Goal: Task Accomplishment & Management: Manage account settings

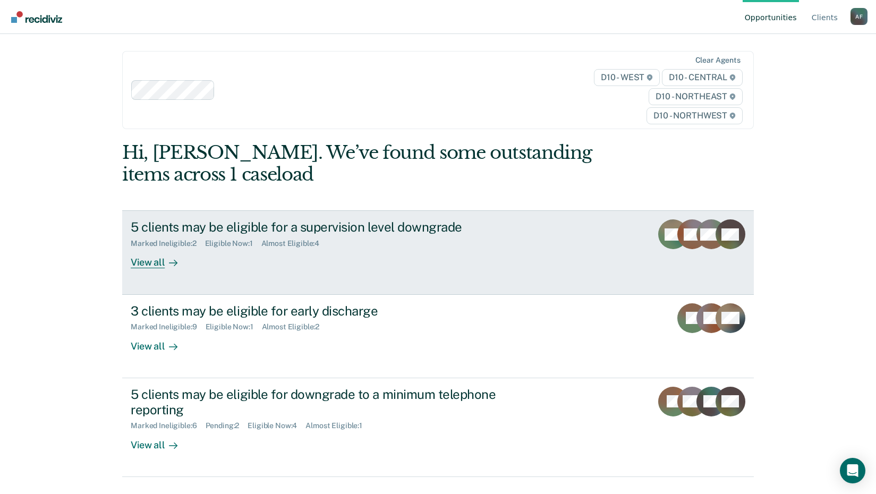
click at [160, 269] on div "View all" at bounding box center [160, 258] width 59 height 21
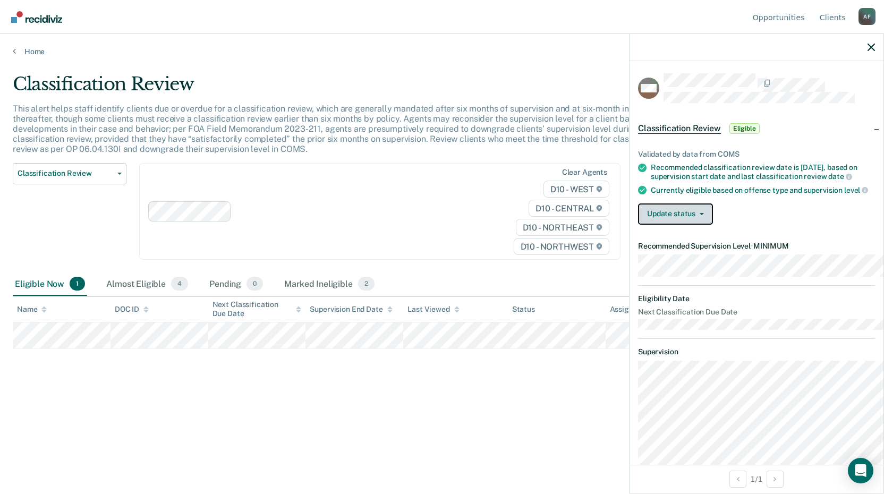
click at [638, 225] on button "Update status" at bounding box center [675, 213] width 75 height 21
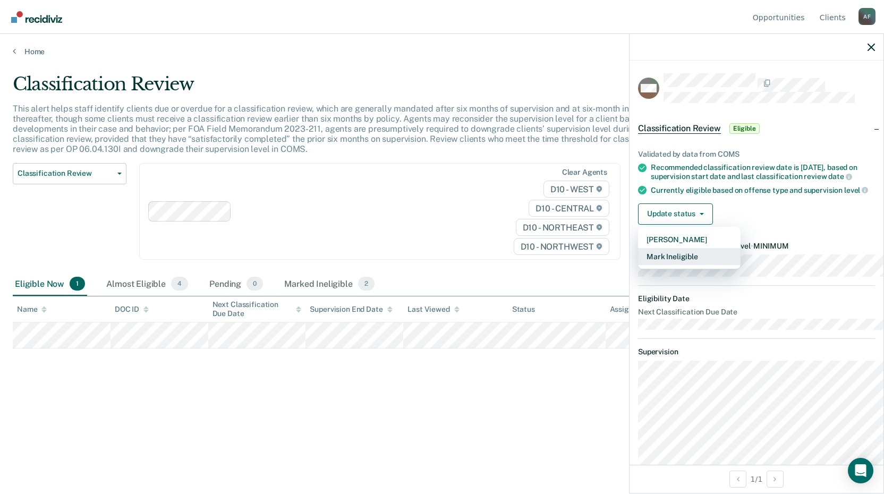
click at [638, 265] on button "Mark Ineligible" at bounding box center [689, 256] width 103 height 17
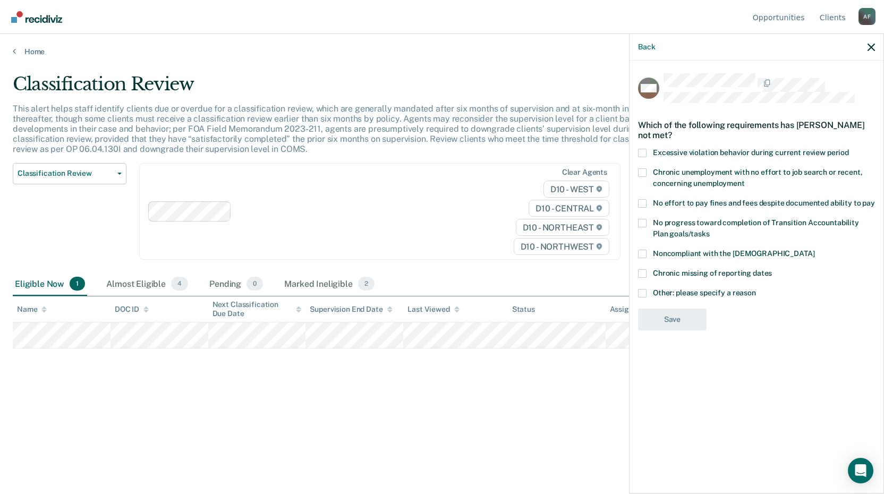
click at [638, 208] on span at bounding box center [642, 203] width 8 height 8
click at [875, 199] on input "No effort to pay fines and fees despite documented ability to pay" at bounding box center [875, 199] width 0 height 0
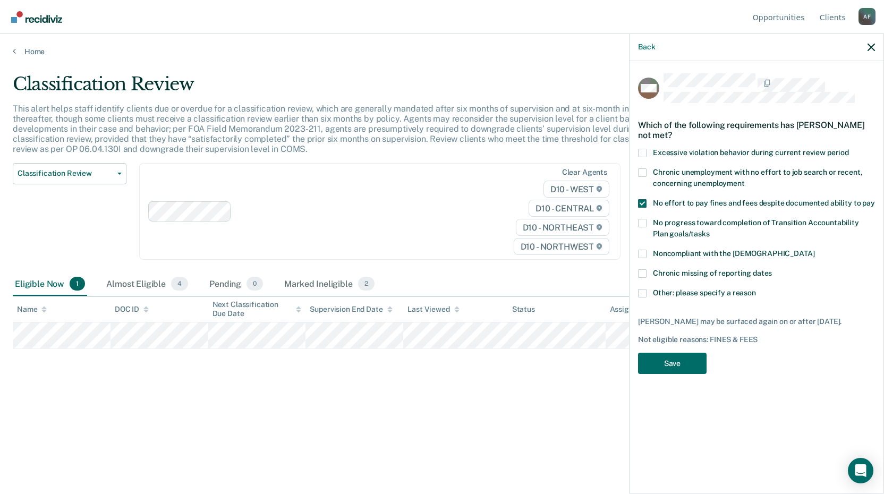
click at [638, 227] on span at bounding box center [642, 223] width 8 height 8
click at [710, 230] on input "No progress toward completion of Transition Accountability Plan goals/tasks" at bounding box center [710, 230] width 0 height 0
click at [638, 297] on span at bounding box center [642, 293] width 8 height 8
click at [756, 289] on input "Other: please specify a reason" at bounding box center [756, 289] width 0 height 0
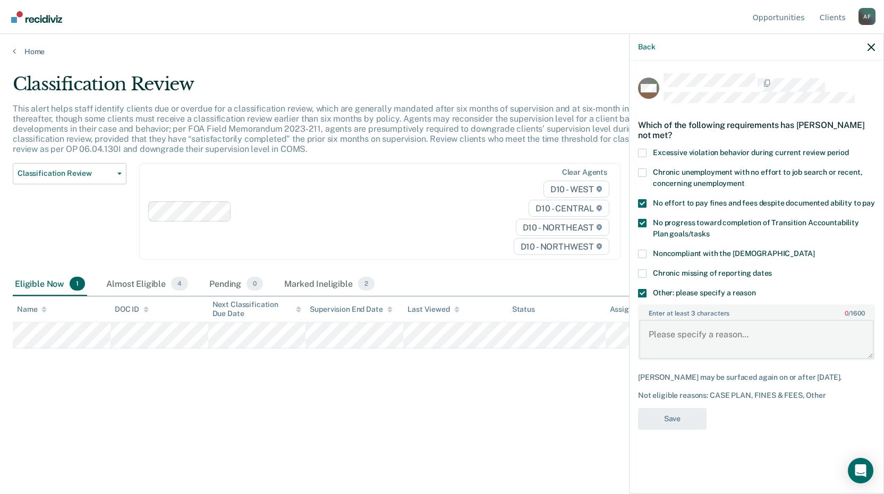
click at [639, 359] on textarea "Enter at least 3 characters 0 / 1600" at bounding box center [756, 339] width 235 height 39
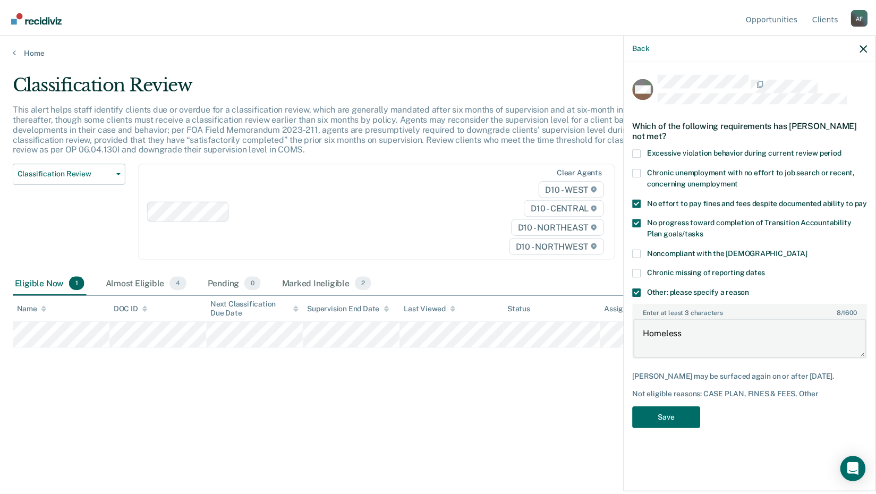
scroll to position [53, 0]
type textarea "Homeless"
click at [638, 430] on button "Save" at bounding box center [672, 419] width 69 height 22
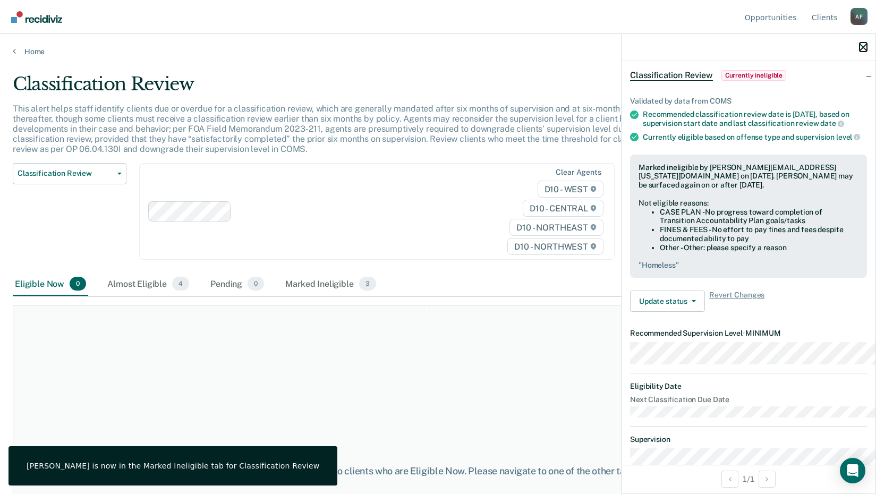
click at [863, 51] on icon "button" at bounding box center [862, 47] width 7 height 7
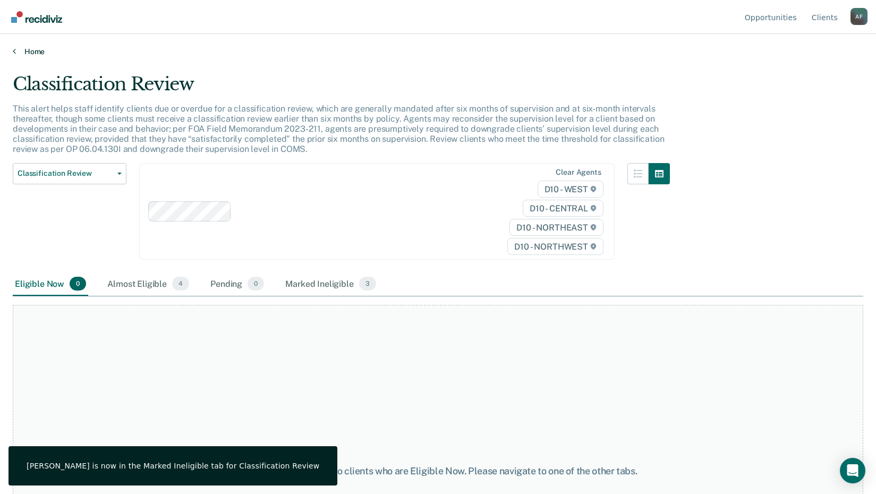
click at [30, 56] on link "Home" at bounding box center [438, 52] width 850 height 10
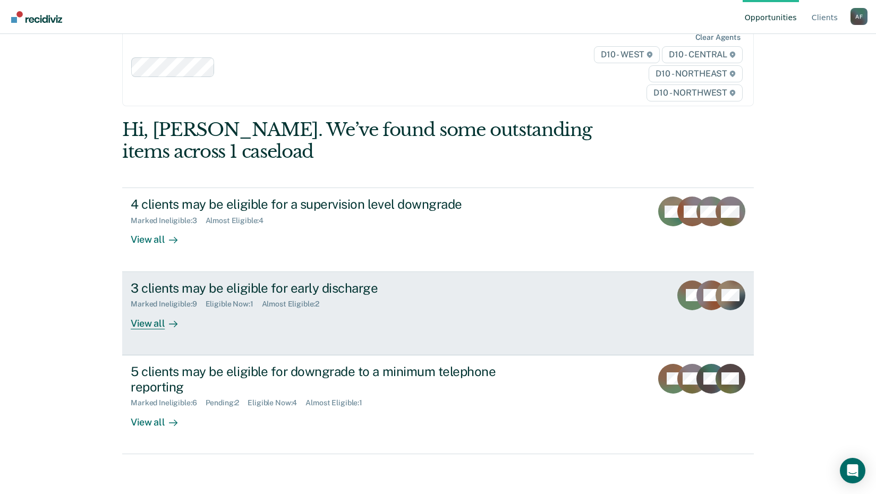
scroll to position [125, 0]
click at [231, 286] on div "3 clients may be eligible for early discharge" at bounding box center [317, 287] width 373 height 15
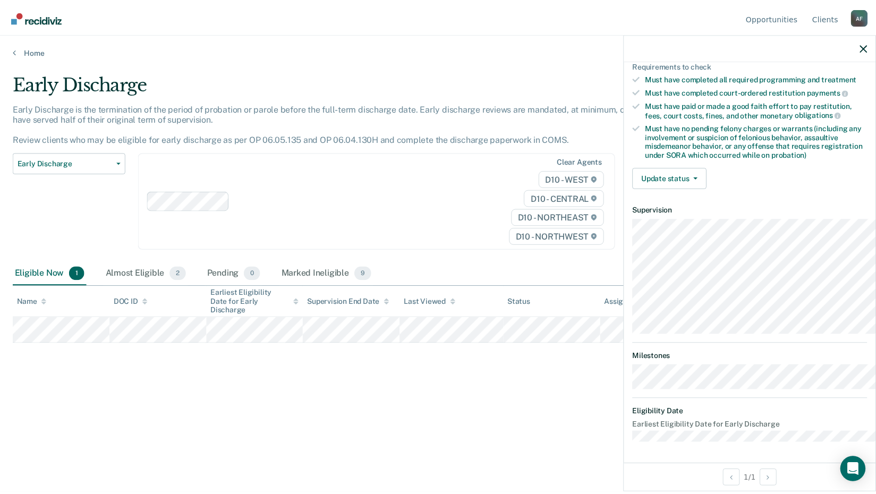
scroll to position [212, 0]
click at [695, 179] on span "button" at bounding box center [699, 178] width 8 height 2
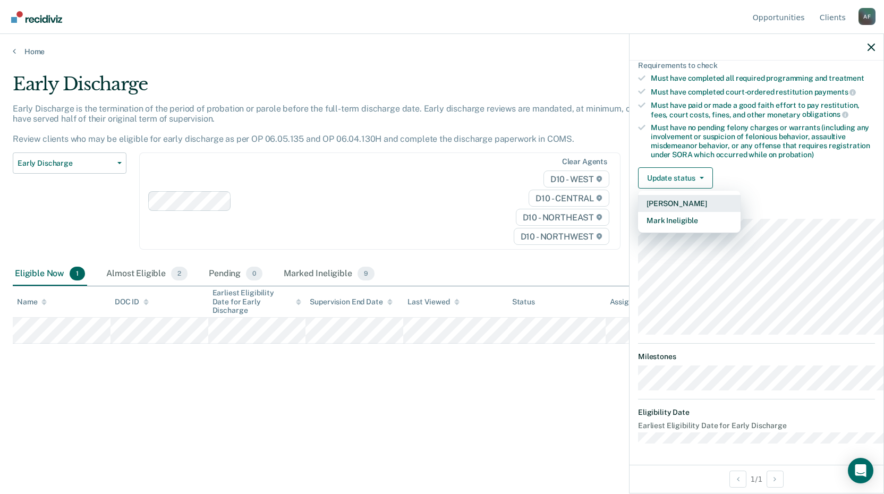
click at [639, 212] on button "[PERSON_NAME]" at bounding box center [689, 203] width 103 height 17
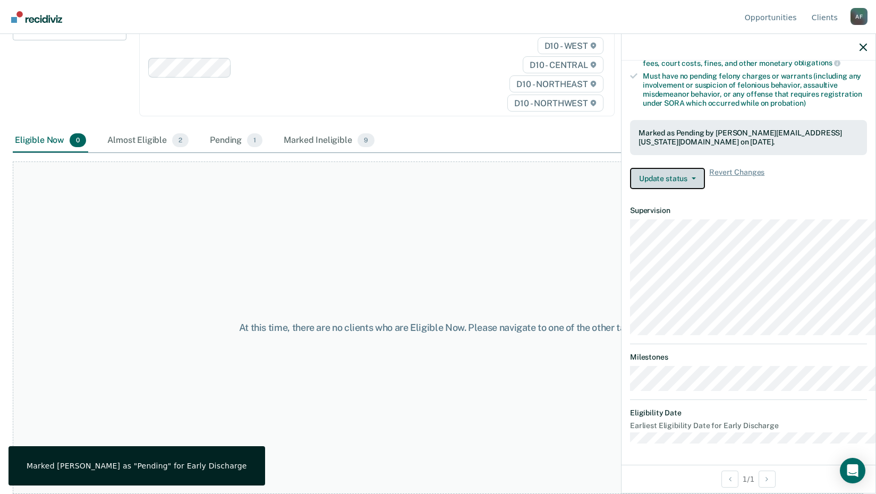
scroll to position [178, 0]
click at [859, 51] on icon "button" at bounding box center [862, 47] width 7 height 7
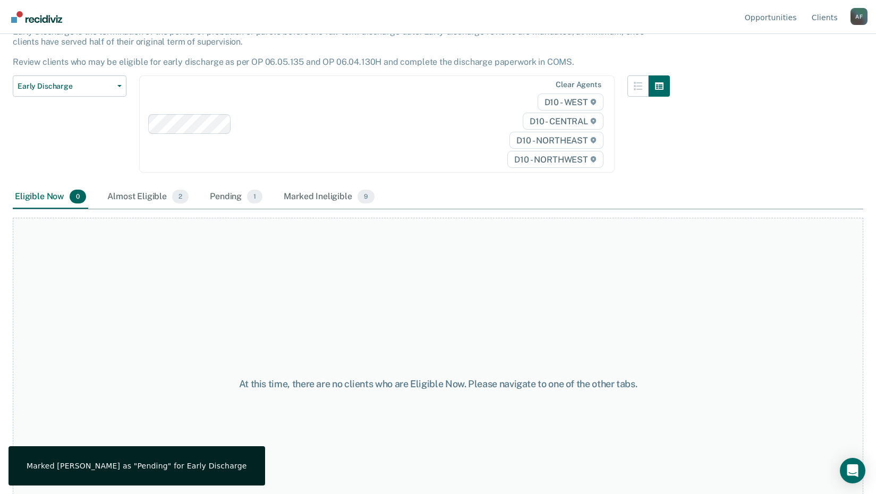
scroll to position [0, 0]
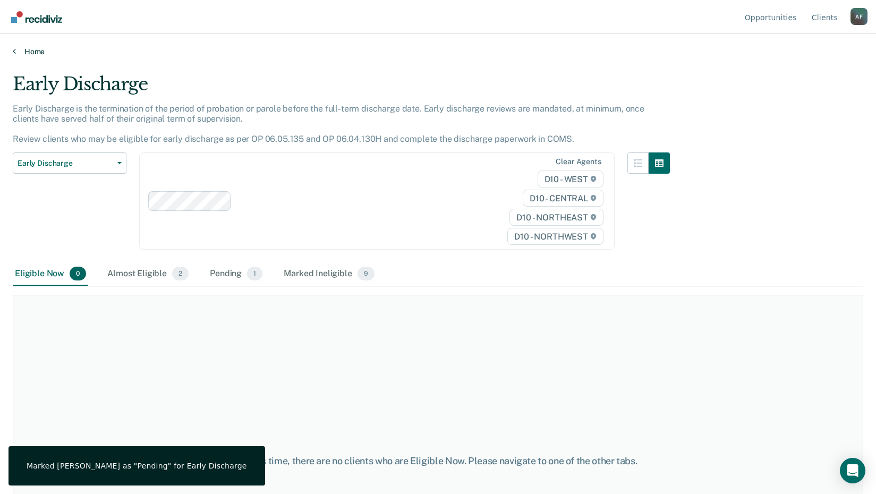
click at [22, 56] on link "Home" at bounding box center [438, 52] width 850 height 10
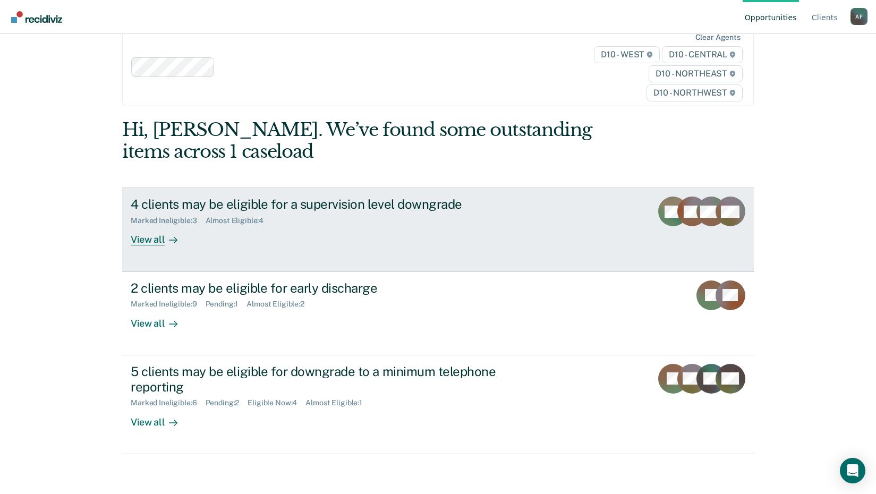
scroll to position [125, 0]
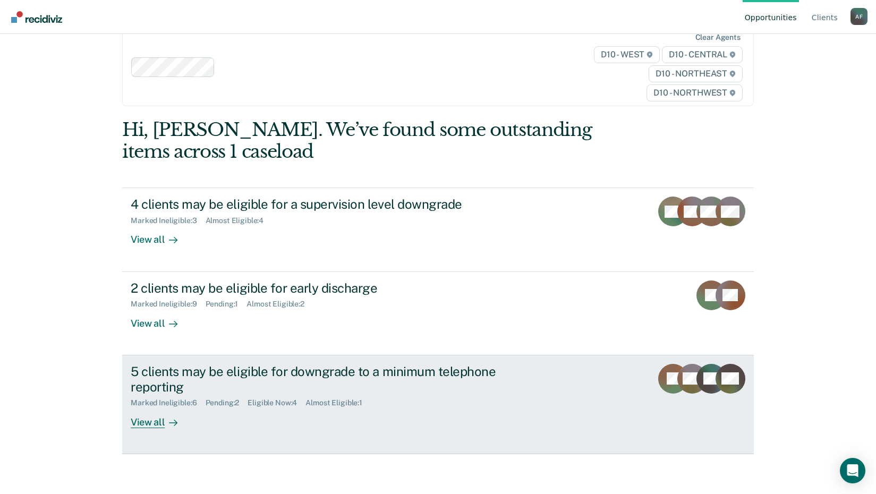
click at [180, 395] on div "5 clients may be eligible for downgrade to a minimum telephone reporting" at bounding box center [317, 379] width 373 height 31
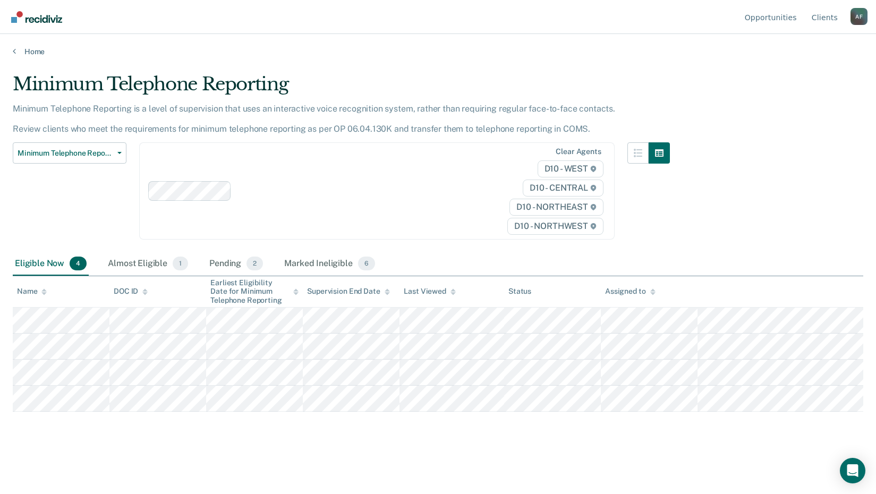
scroll to position [49, 0]
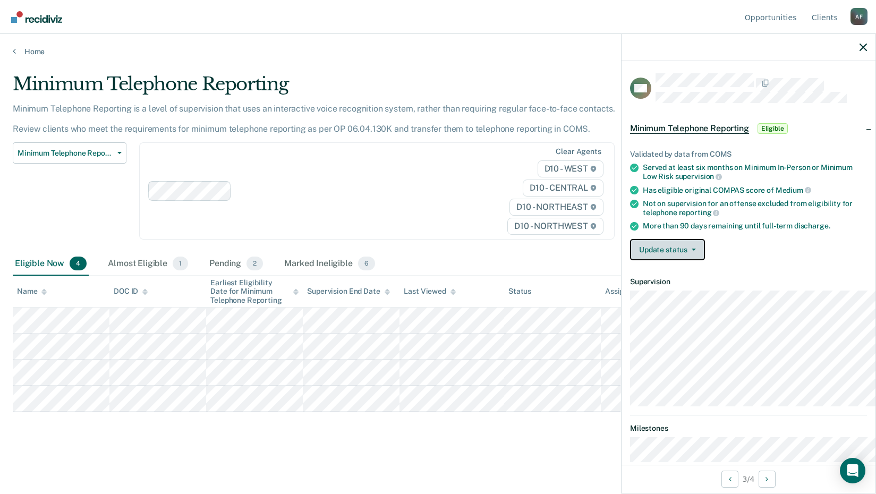
click at [630, 260] on button "Update status" at bounding box center [667, 249] width 75 height 21
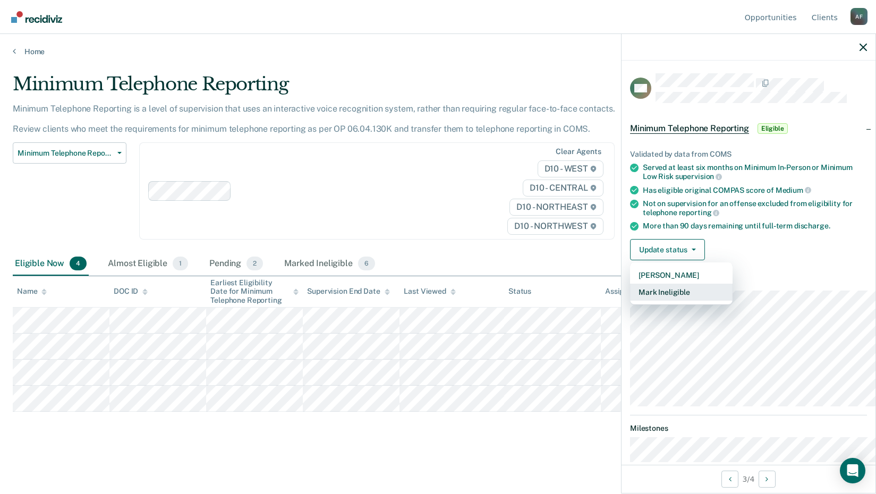
click at [630, 301] on button "Mark Ineligible" at bounding box center [681, 292] width 103 height 17
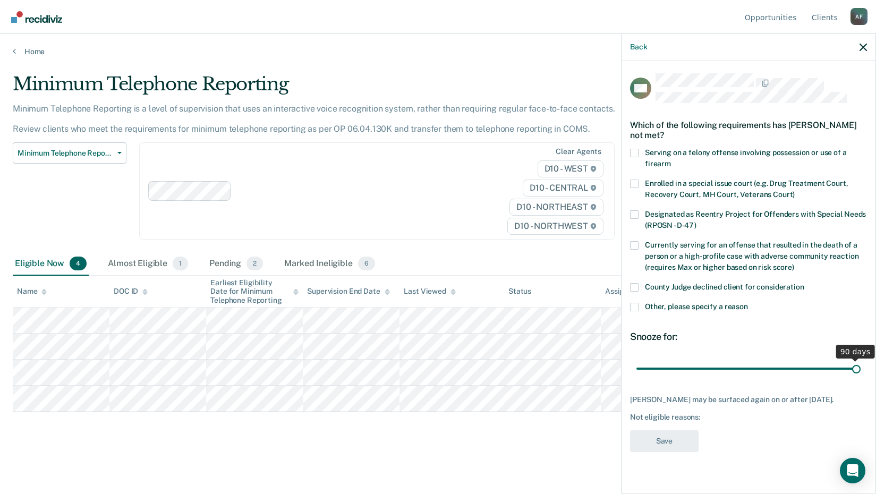
drag, startPoint x: 665, startPoint y: 430, endPoint x: 917, endPoint y: 384, distance: 256.1
type input "90"
click at [861, 378] on input "range" at bounding box center [748, 369] width 224 height 19
click at [630, 311] on span at bounding box center [634, 307] width 8 height 8
click at [748, 303] on input "Other, please specify a reason" at bounding box center [748, 303] width 0 height 0
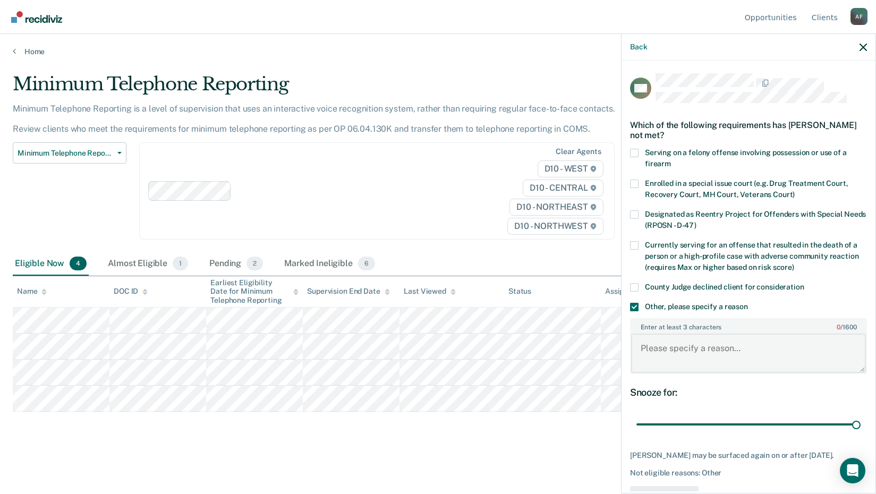
click at [631, 373] on textarea "Enter at least 3 characters 0 / 1600" at bounding box center [748, 353] width 235 height 39
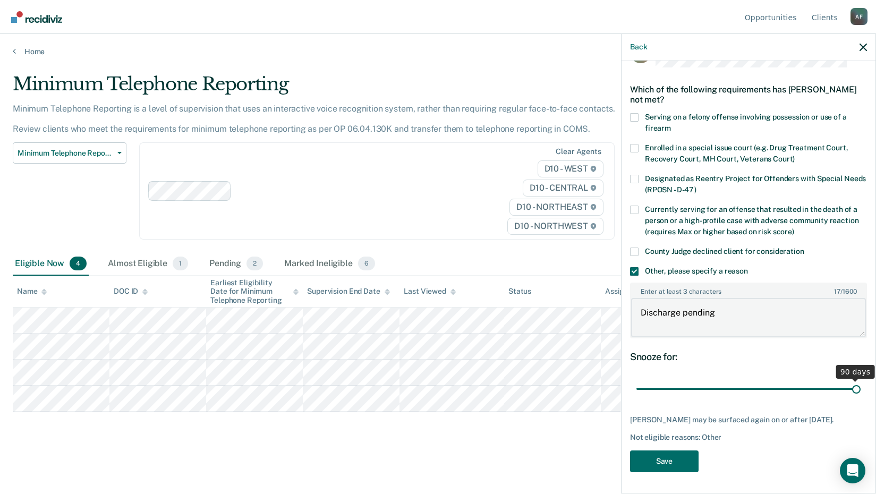
scroll to position [143, 0]
type textarea "Discharge pending"
click at [630, 443] on div "DN Which of the following requirements has [PERSON_NAME] not met? Serving on a …" at bounding box center [748, 258] width 237 height 441
drag, startPoint x: 611, startPoint y: 443, endPoint x: 590, endPoint y: 451, distance: 23.2
click at [630, 451] on button "Save" at bounding box center [664, 461] width 69 height 22
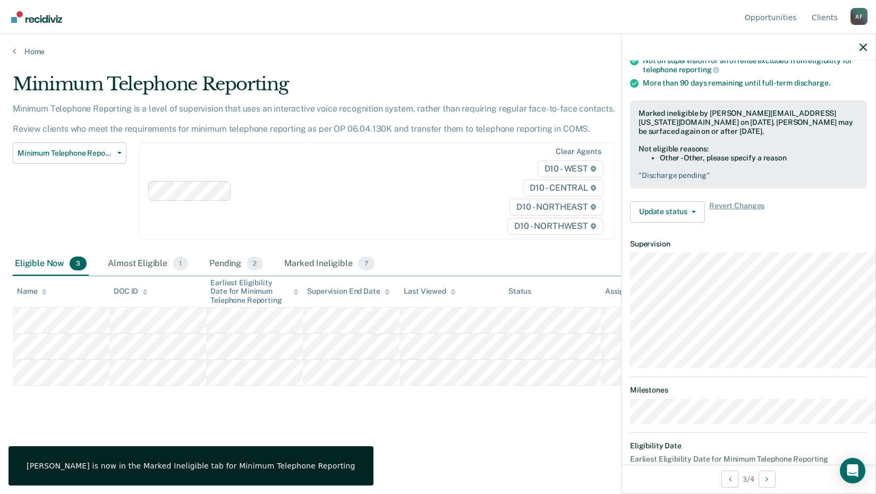
scroll to position [280, 0]
